Goal: Navigation & Orientation: Find specific page/section

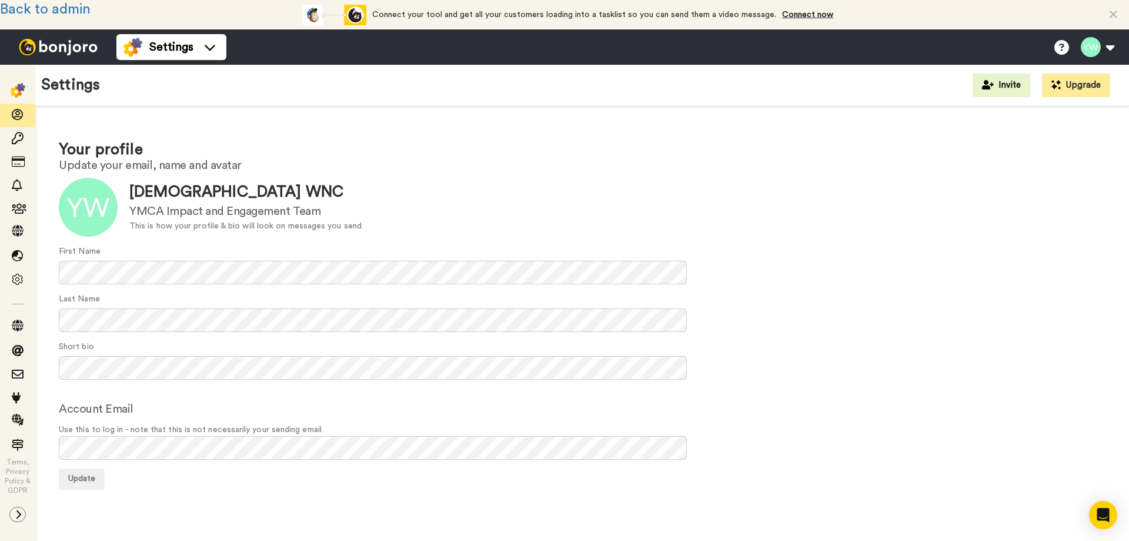
click at [74, 4] on link "Back to admin" at bounding box center [45, 9] width 91 height 14
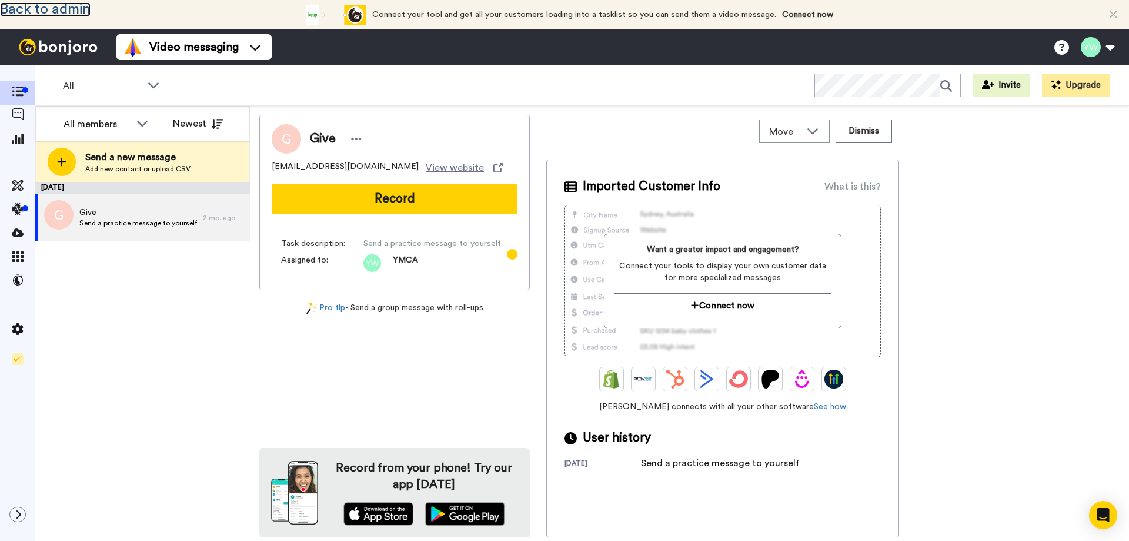
click at [72, 5] on link "Back to admin" at bounding box center [45, 9] width 91 height 14
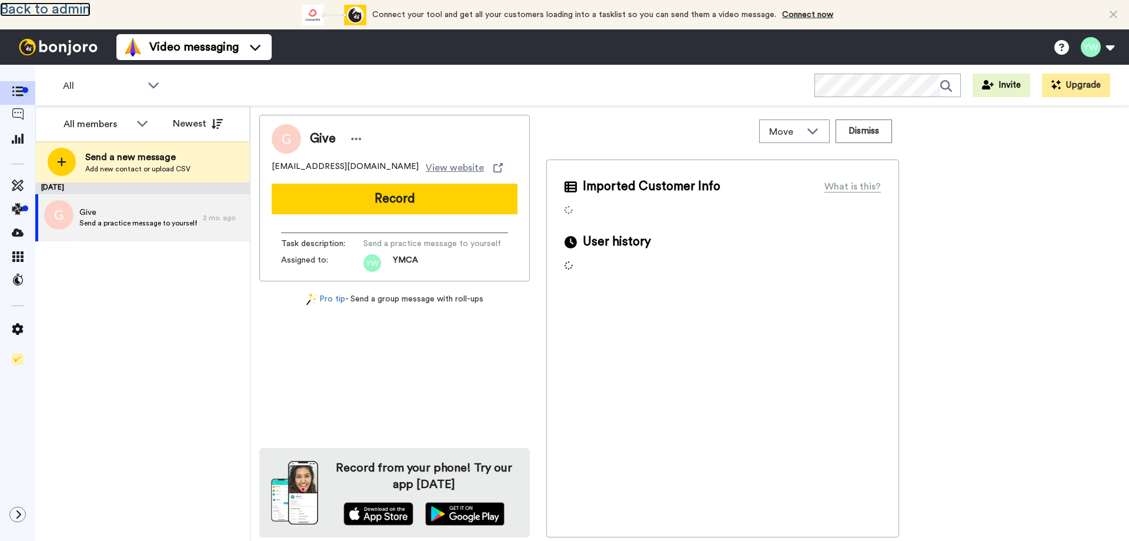
click at [56, 6] on link "Back to admin" at bounding box center [45, 9] width 91 height 14
